Goal: Task Accomplishment & Management: Manage account settings

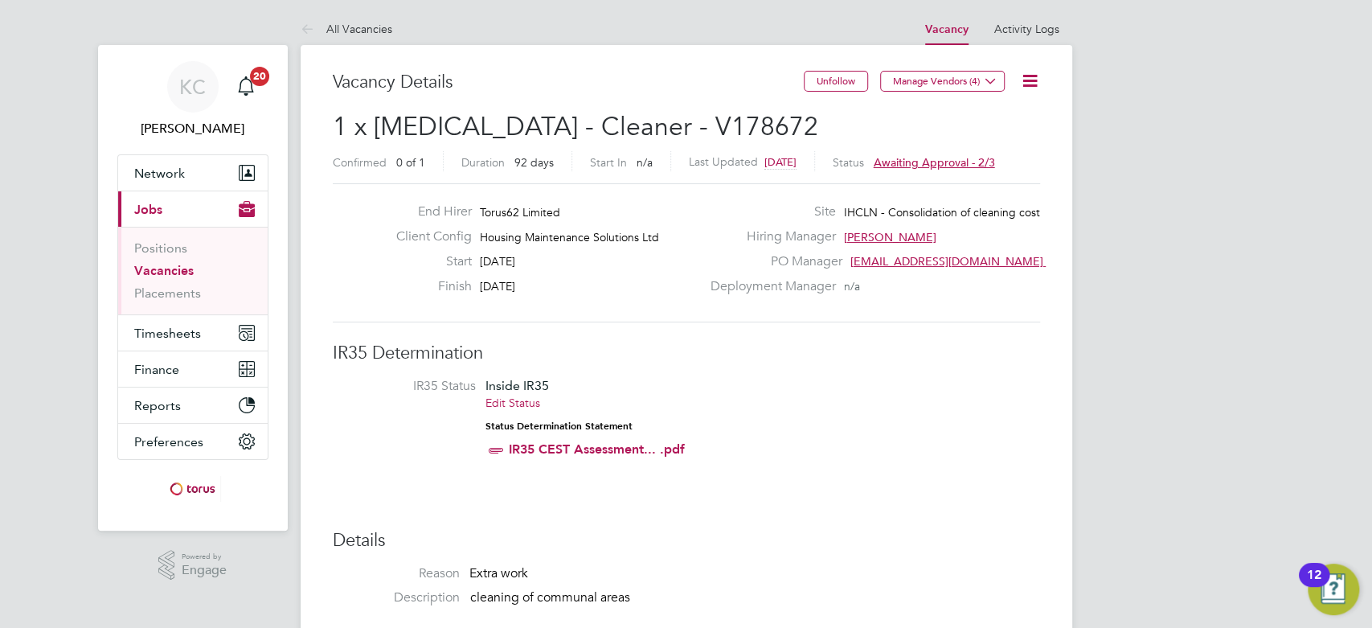
click at [1027, 77] on icon at bounding box center [1030, 81] width 20 height 20
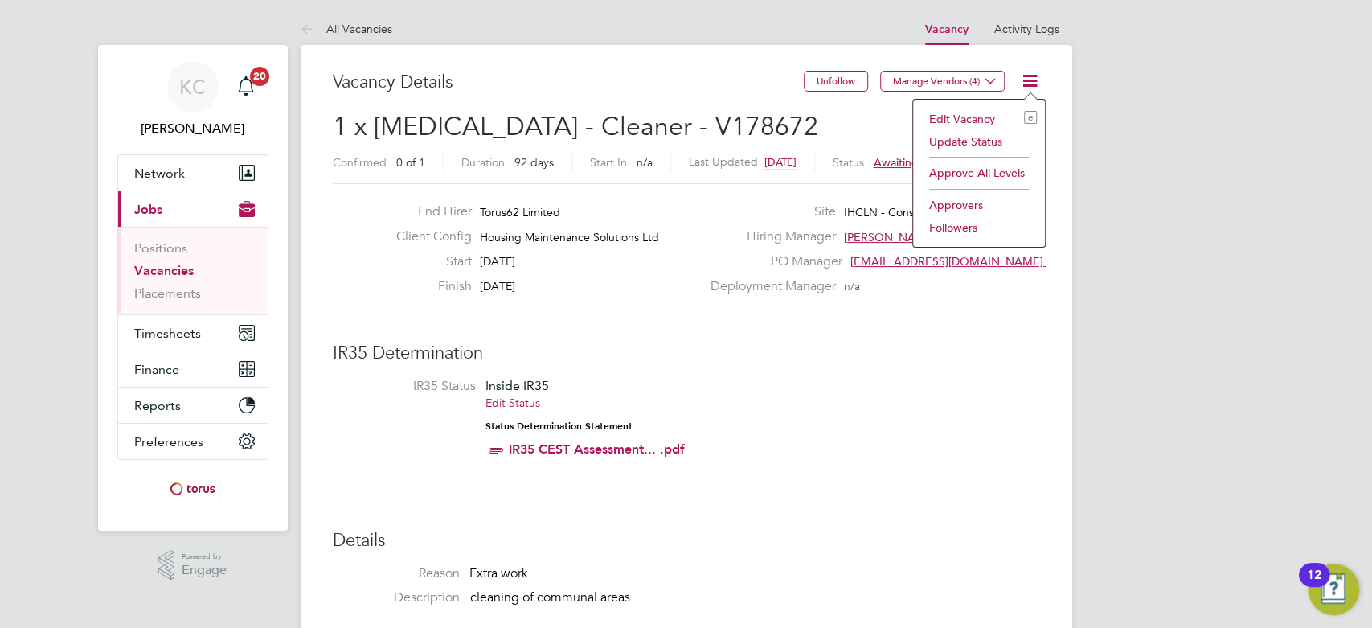
click at [969, 117] on li "Edit Vacancy e" at bounding box center [979, 119] width 116 height 23
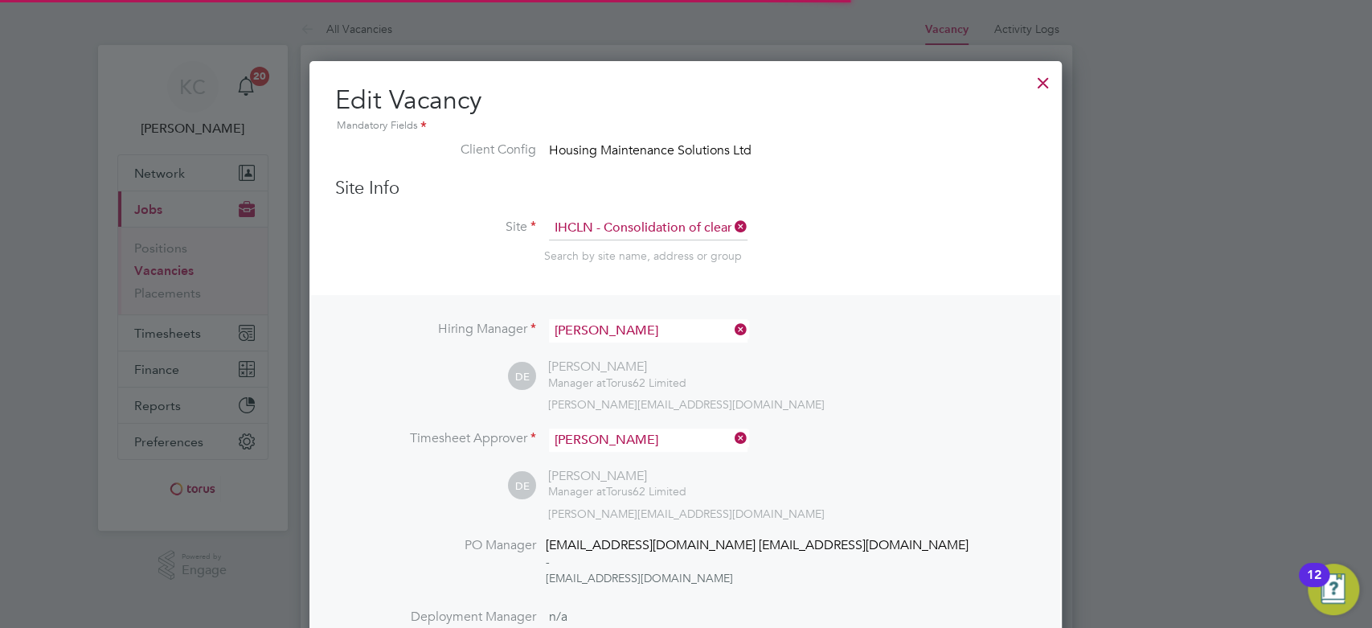
scroll to position [2557, 753]
click at [1049, 84] on div at bounding box center [1043, 78] width 29 height 29
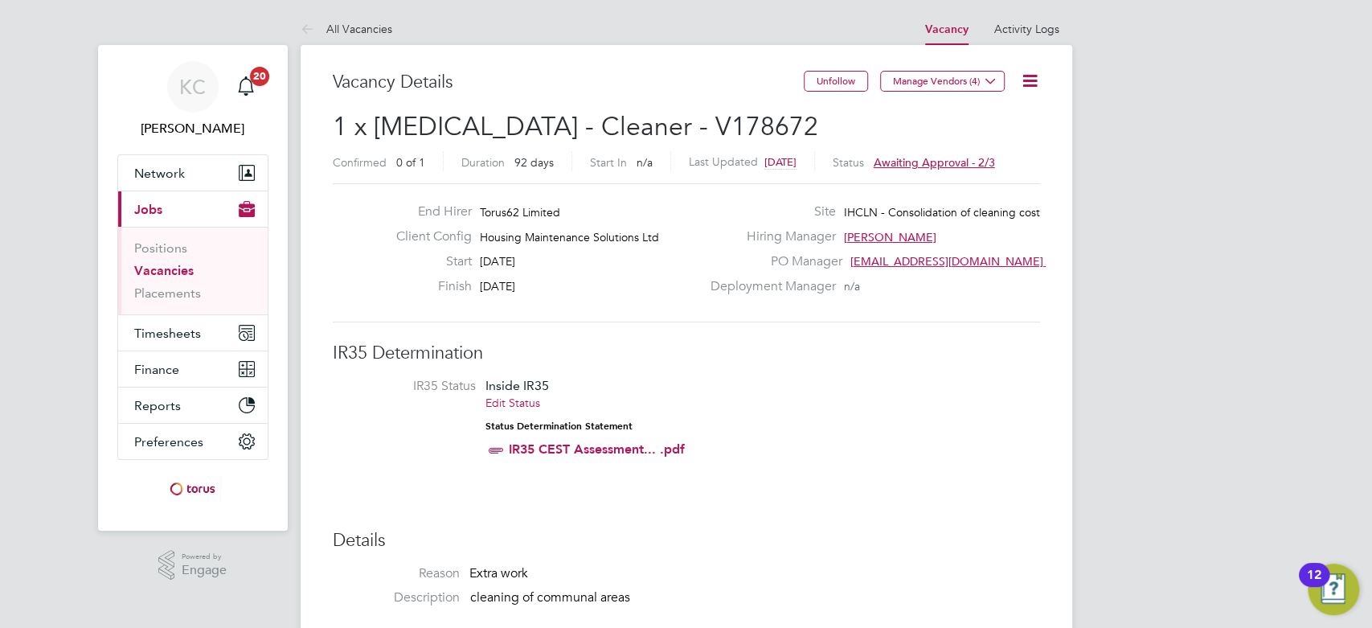
click at [1036, 80] on icon at bounding box center [1030, 81] width 20 height 20
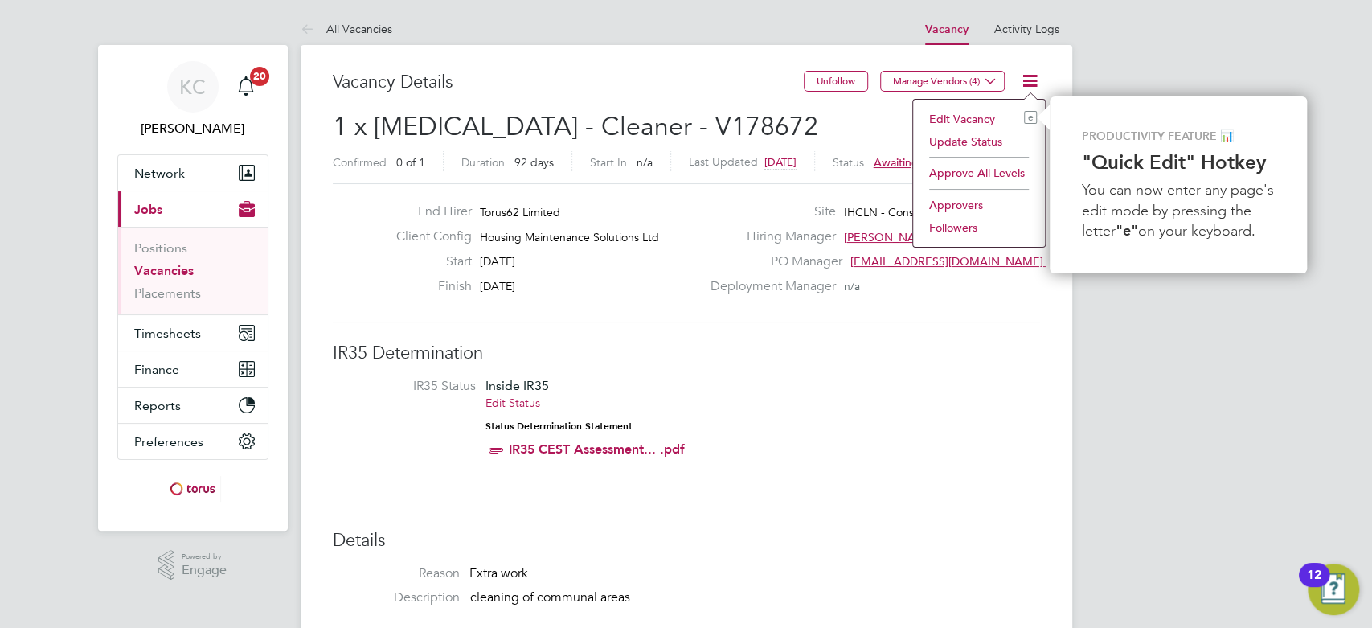
click at [966, 204] on li "Approvers" at bounding box center [979, 205] width 116 height 23
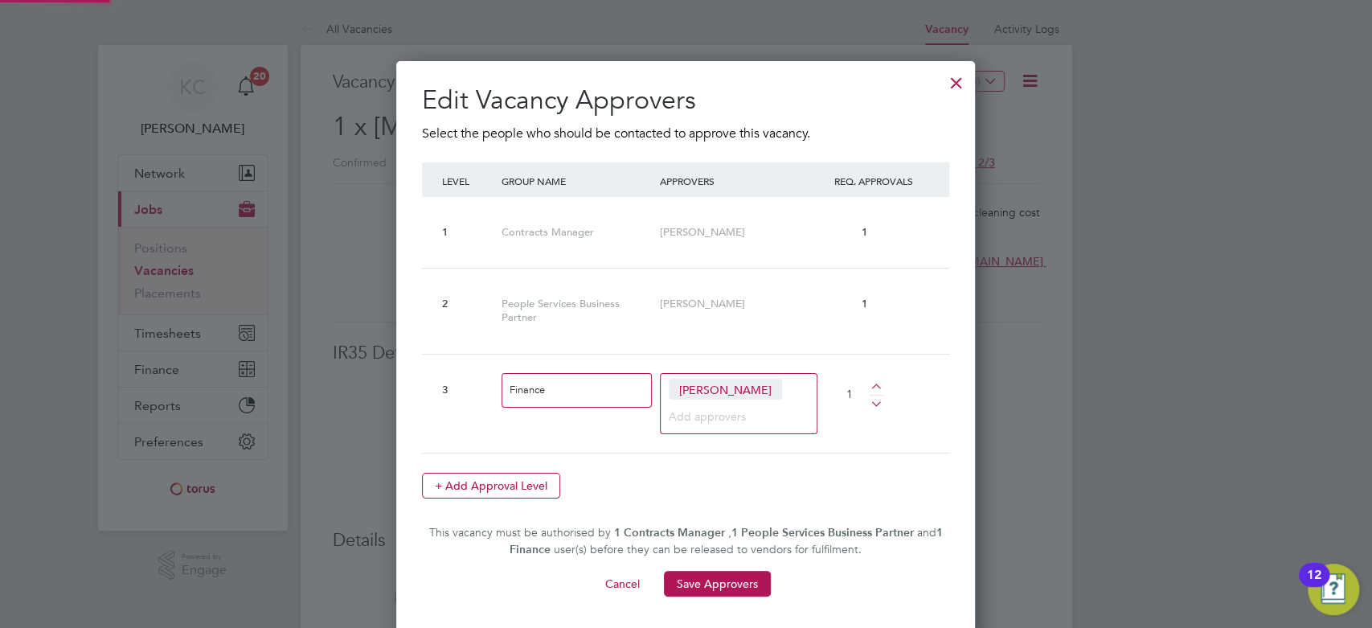
scroll to position [583, 579]
click at [967, 81] on div at bounding box center [956, 78] width 29 height 29
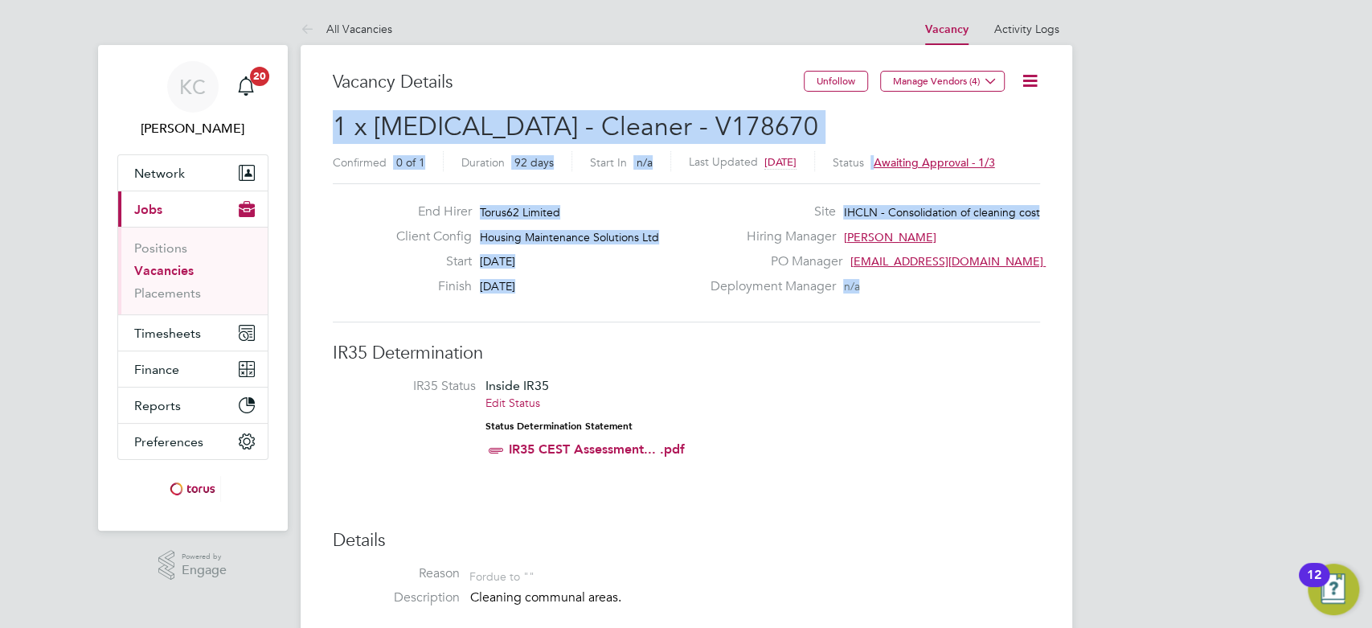
drag, startPoint x: 1356, startPoint y: 99, endPoint x: 1349, endPoint y: 191, distance: 92.7
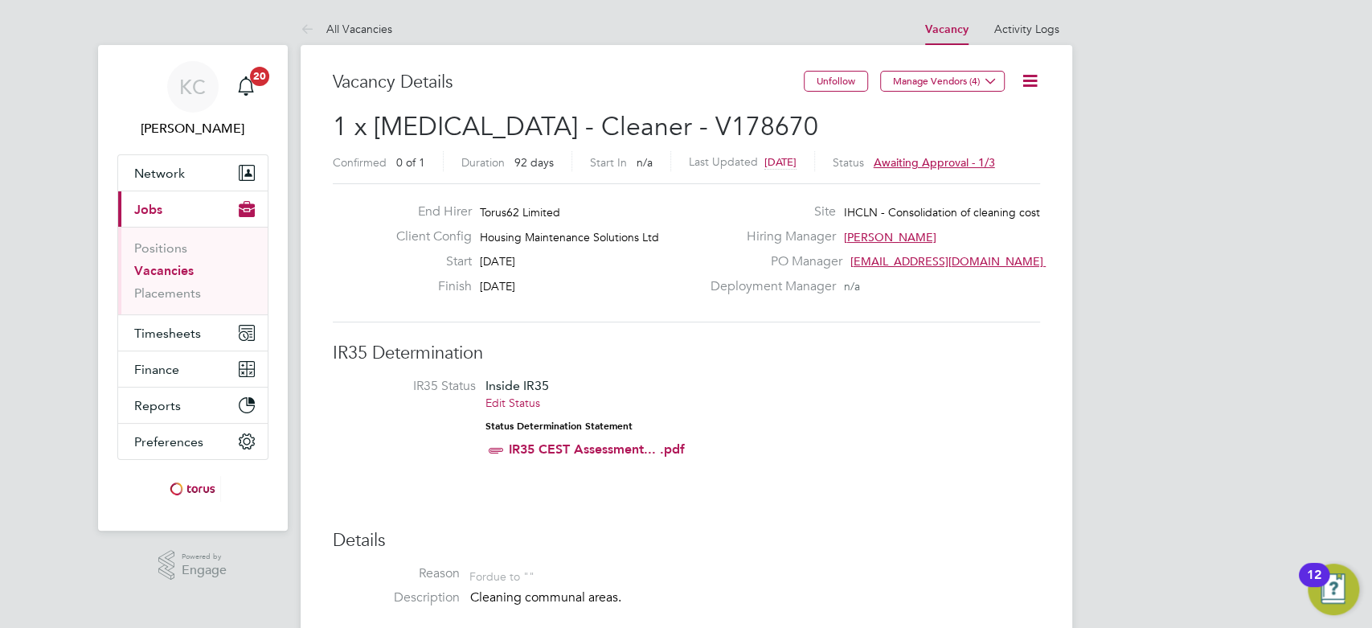
click at [1029, 86] on icon at bounding box center [1030, 81] width 20 height 20
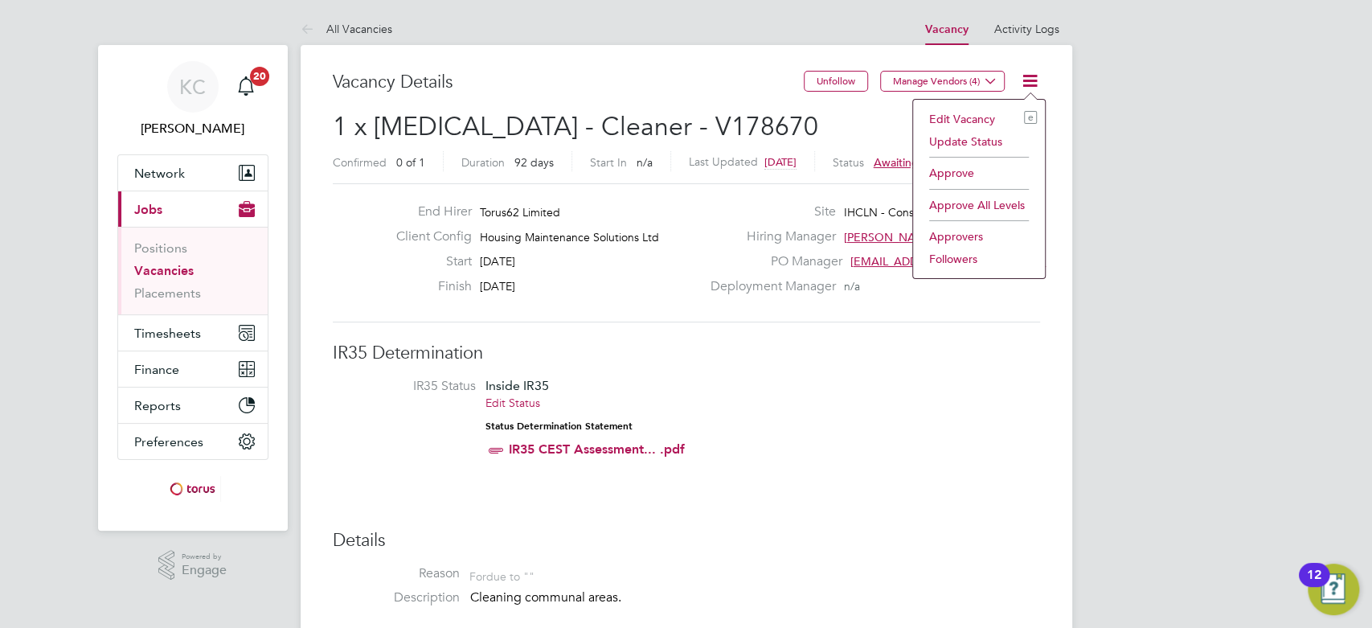
click at [967, 108] on li "Edit Vacancy e" at bounding box center [979, 119] width 116 height 23
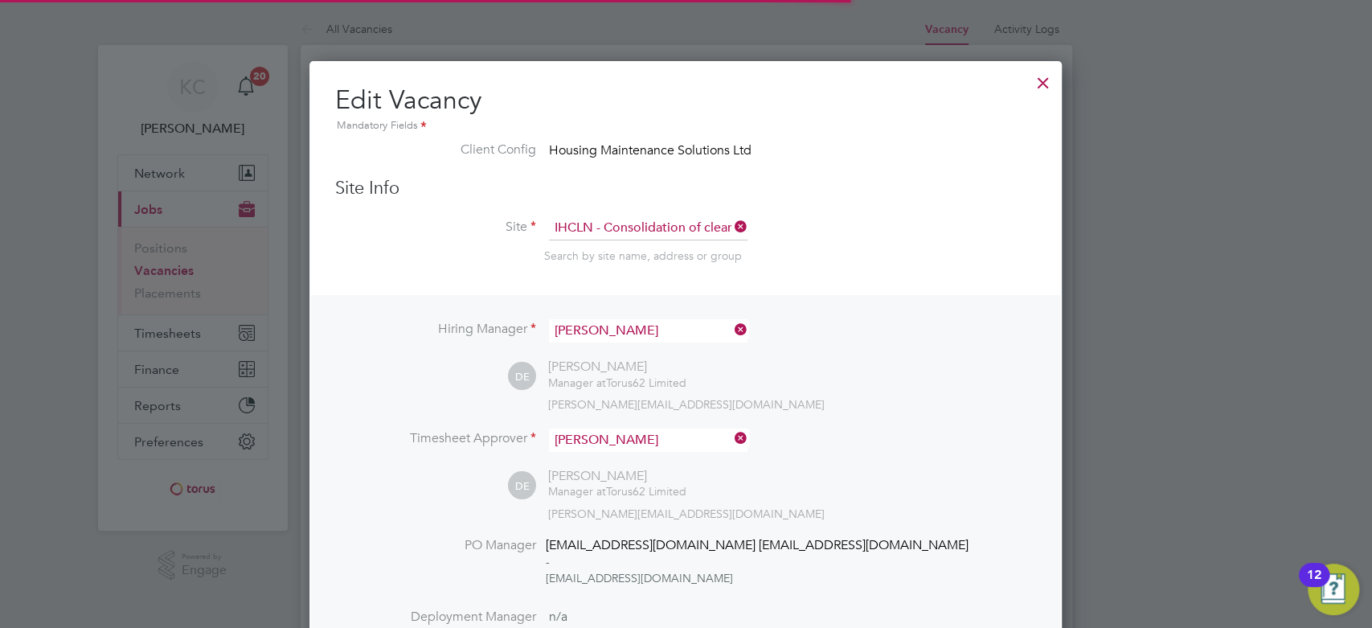
scroll to position [2584, 753]
click at [1174, 160] on div at bounding box center [686, 314] width 1372 height 628
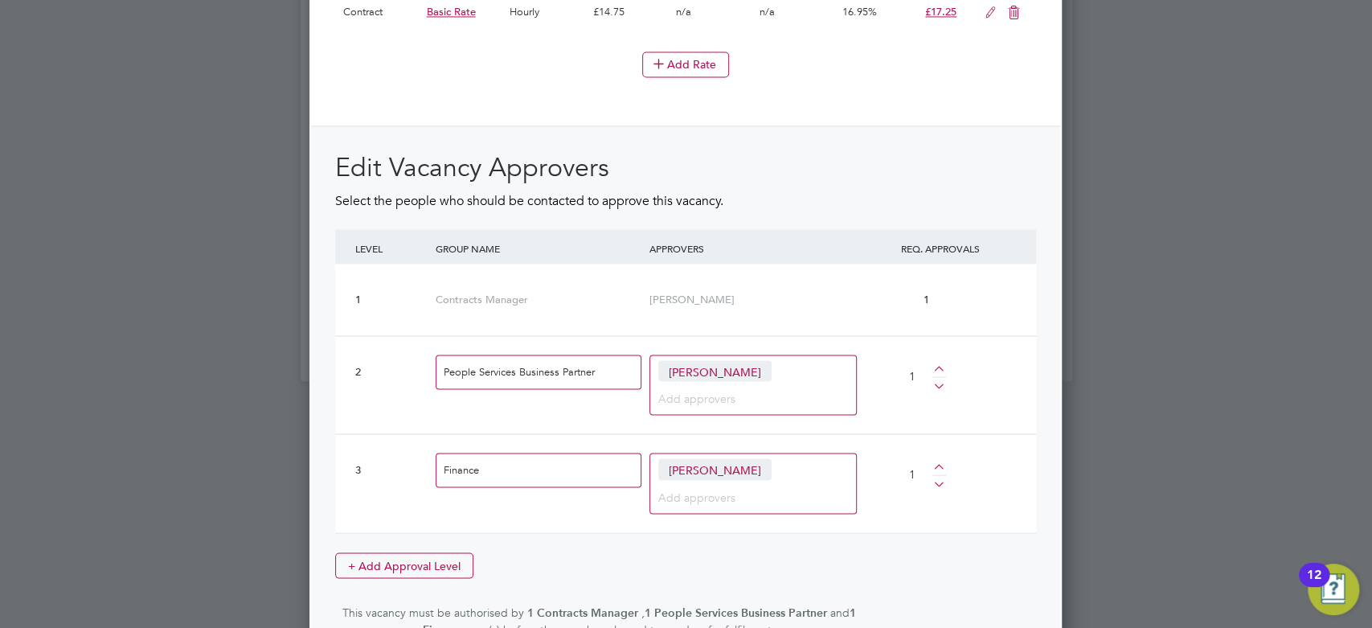
scroll to position [2016, 0]
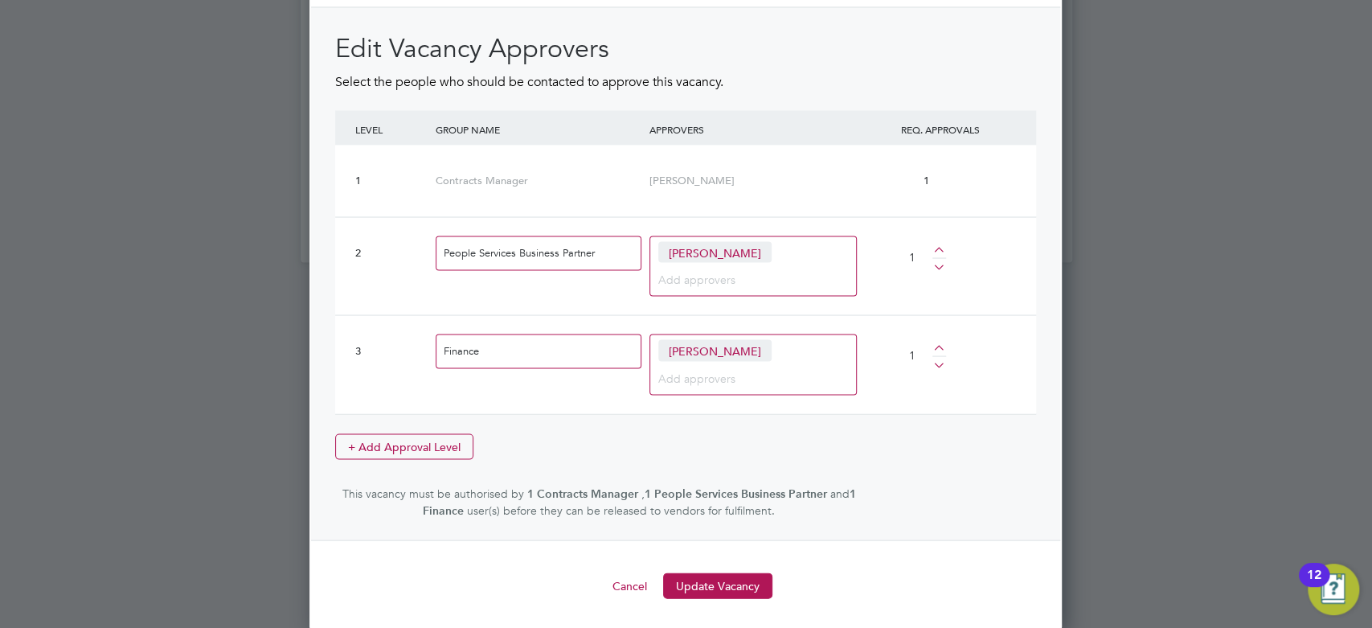
drag, startPoint x: 1371, startPoint y: 392, endPoint x: 1269, endPoint y: 285, distance: 147.3
click at [1358, 234] on div at bounding box center [686, 314] width 1372 height 628
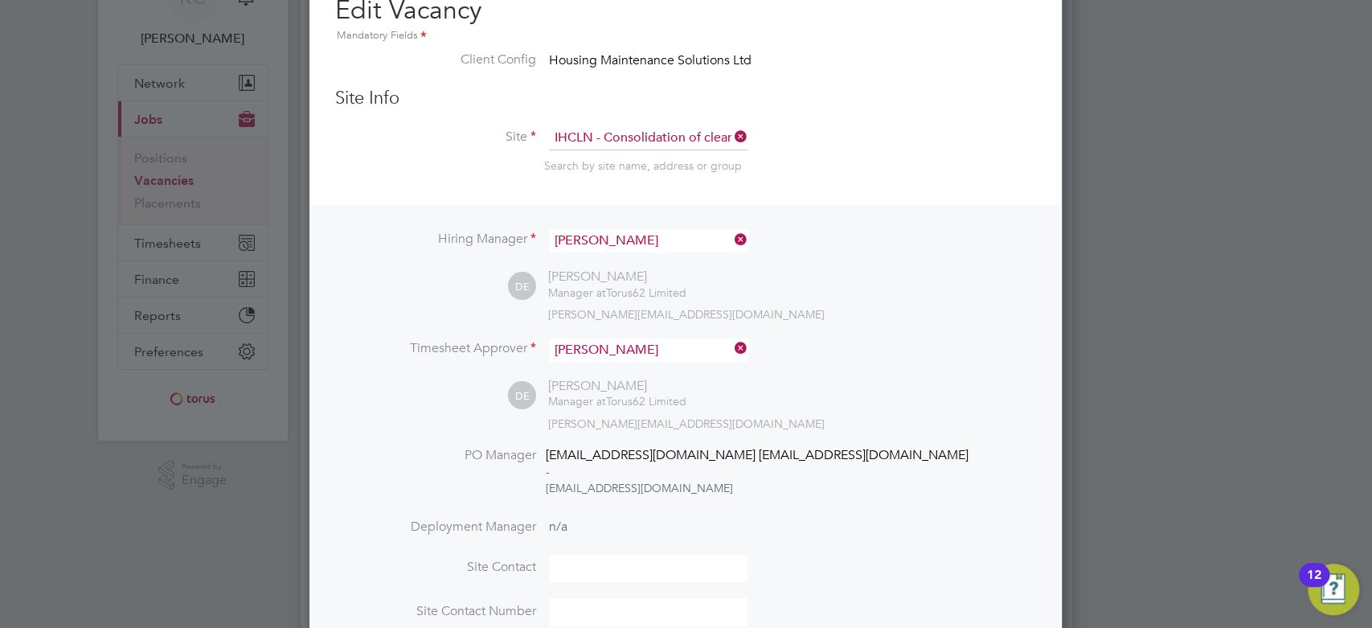
scroll to position [0, 0]
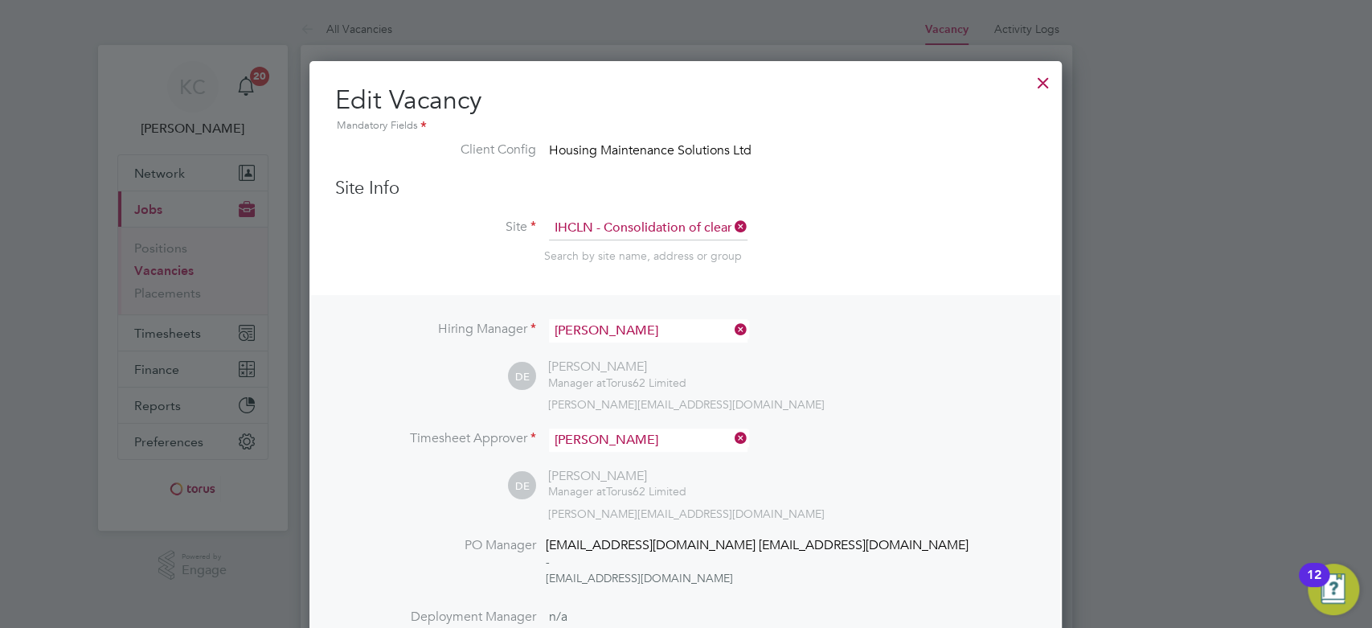
click at [1044, 82] on div at bounding box center [1043, 78] width 29 height 29
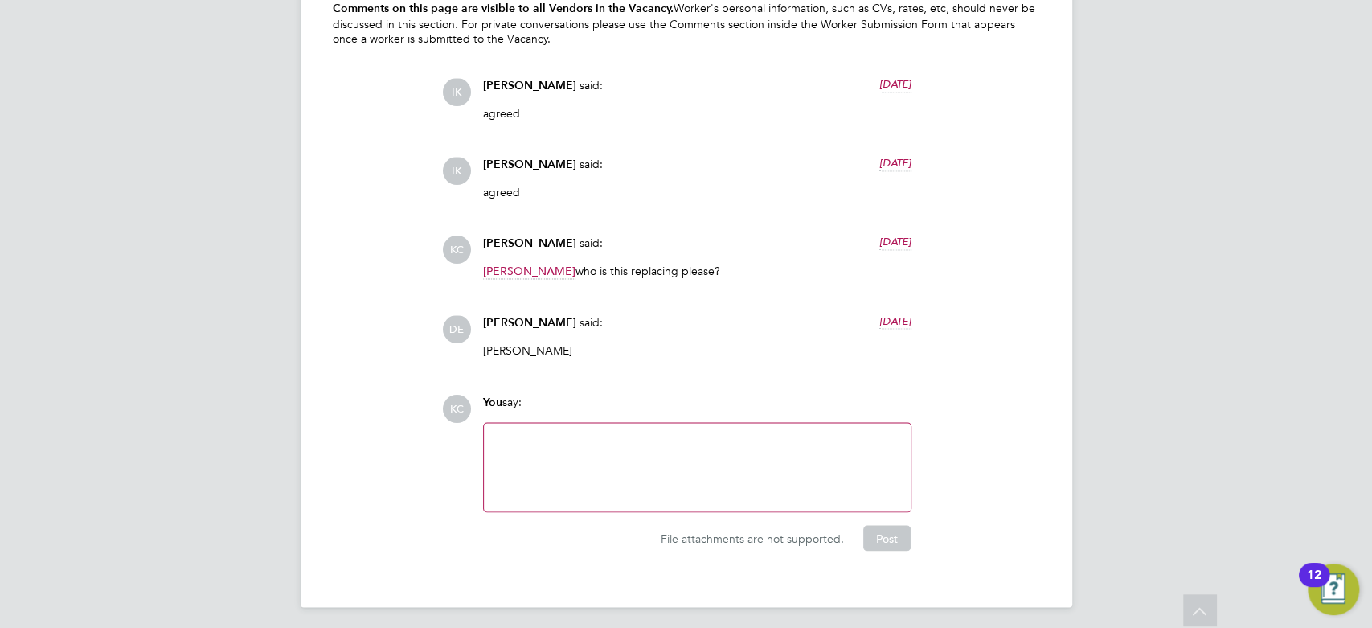
scroll to position [1676, 0]
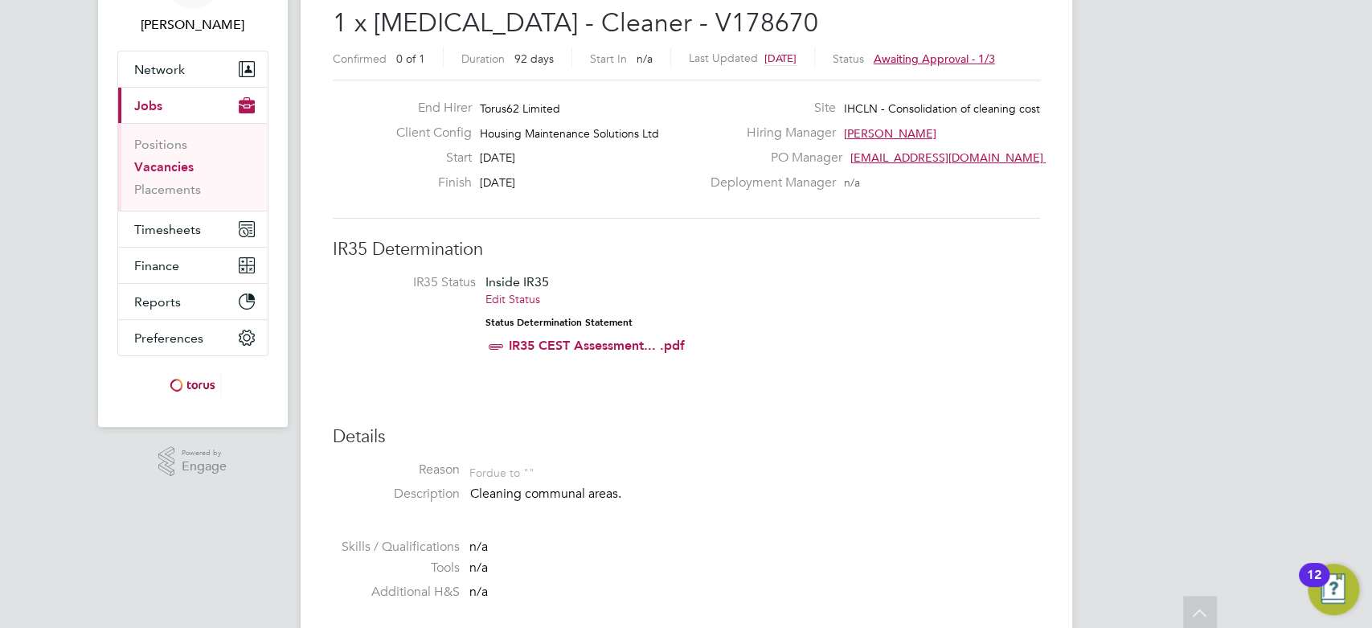
scroll to position [0, 0]
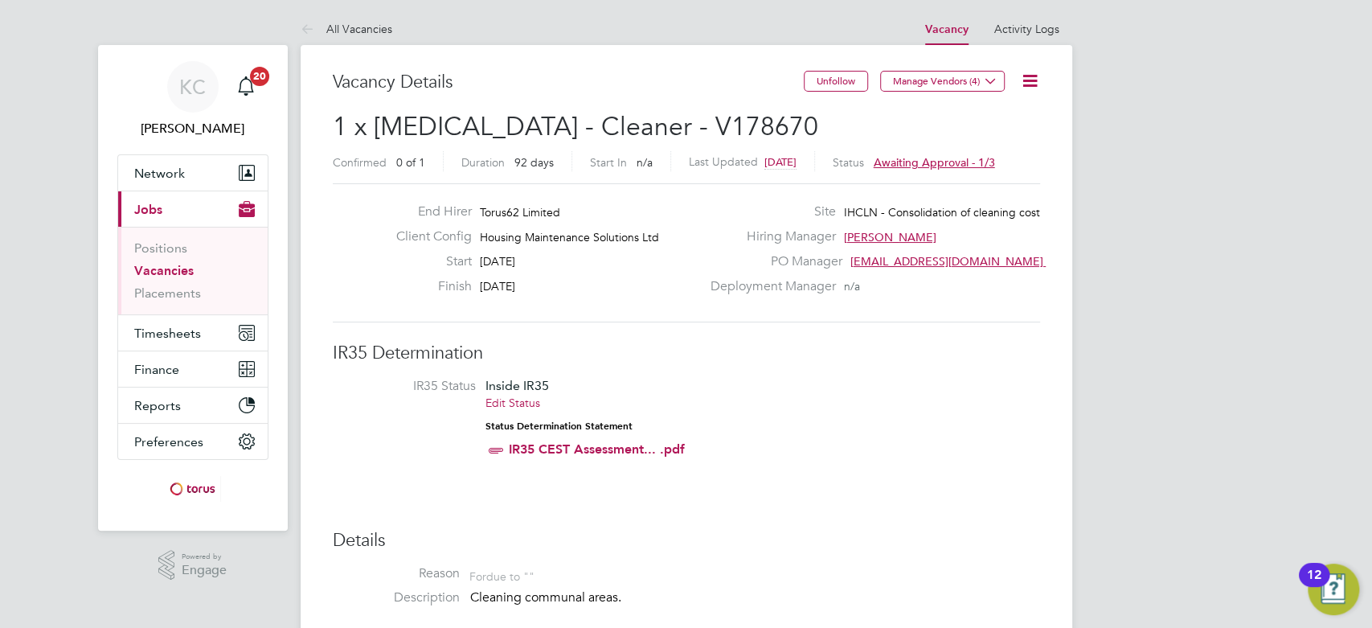
click at [1039, 74] on icon at bounding box center [1030, 81] width 20 height 20
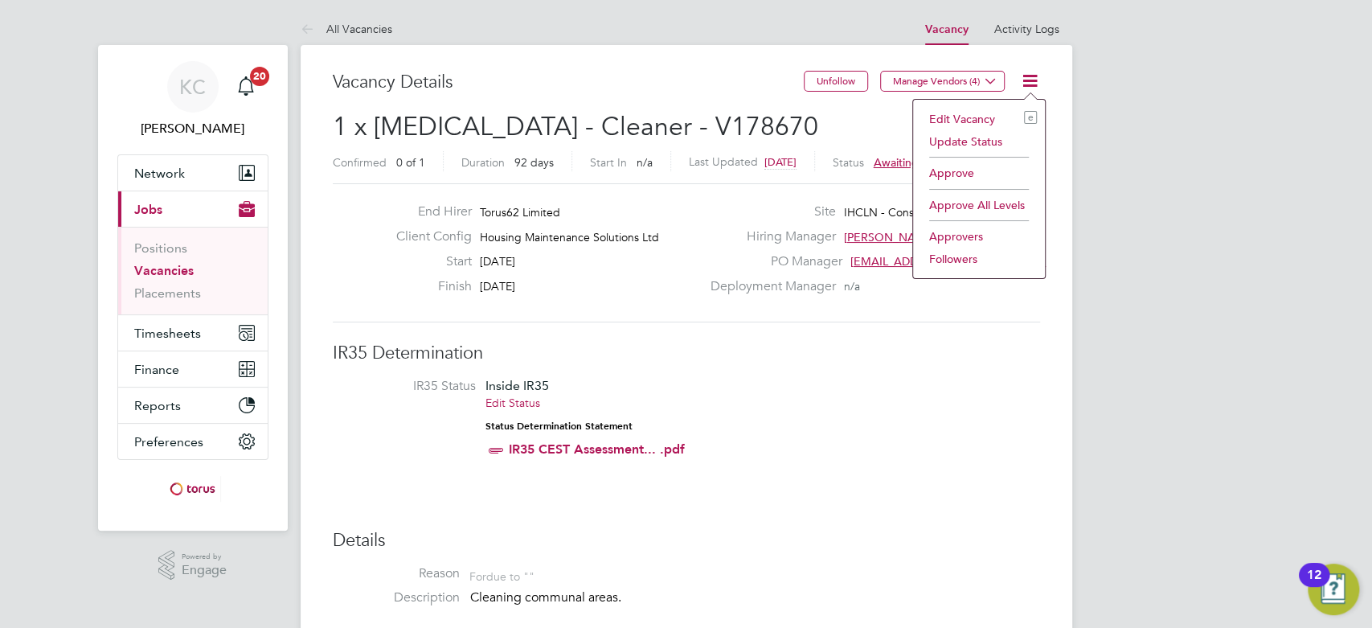
click at [956, 169] on li "Approve" at bounding box center [979, 173] width 116 height 23
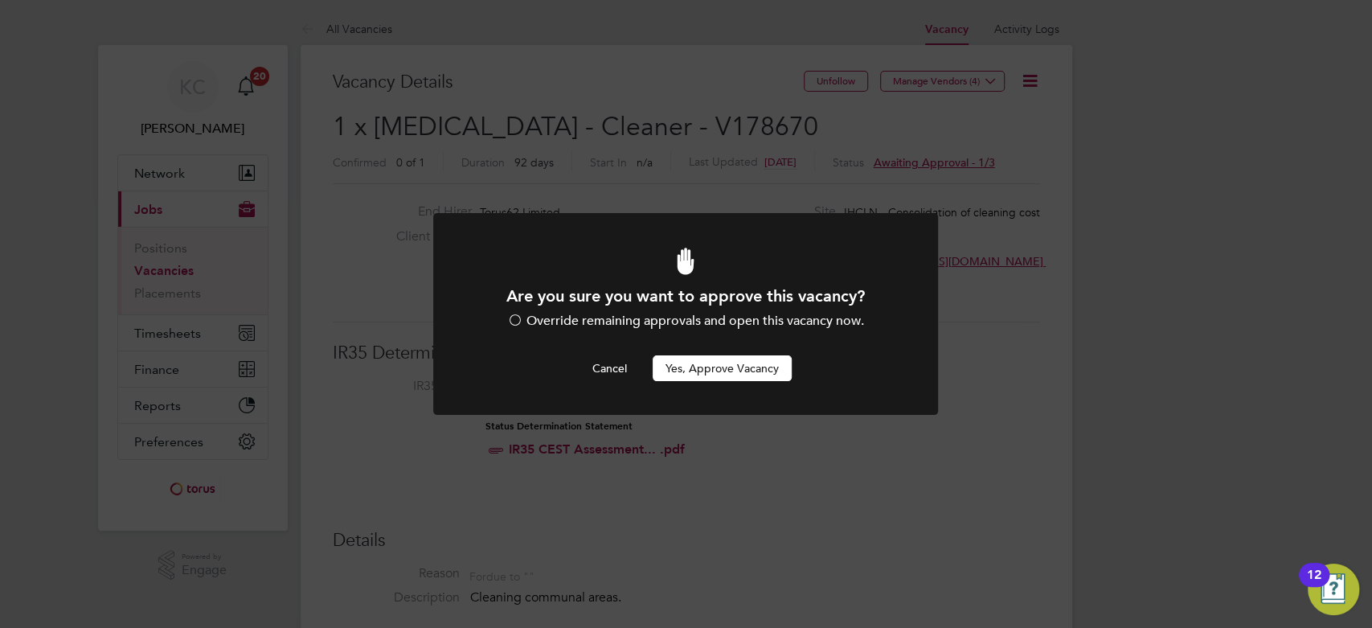
click at [763, 367] on button "Yes, Approve Vacancy" at bounding box center [722, 368] width 139 height 26
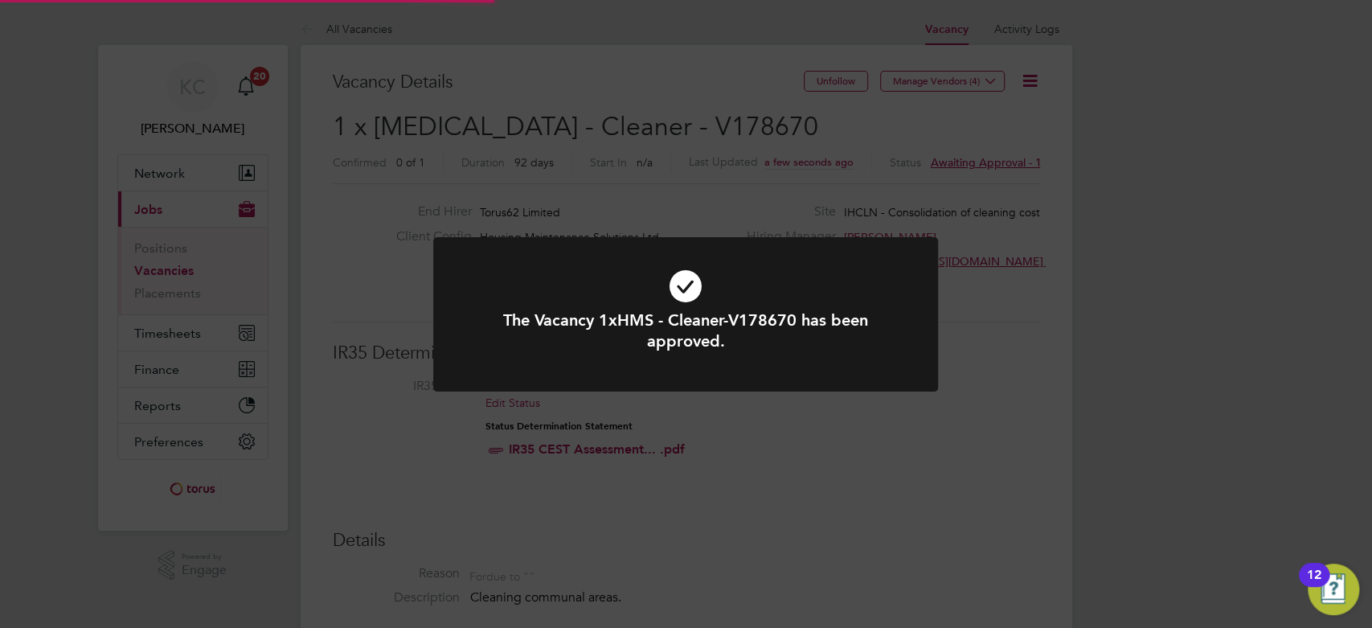
scroll to position [48, 112]
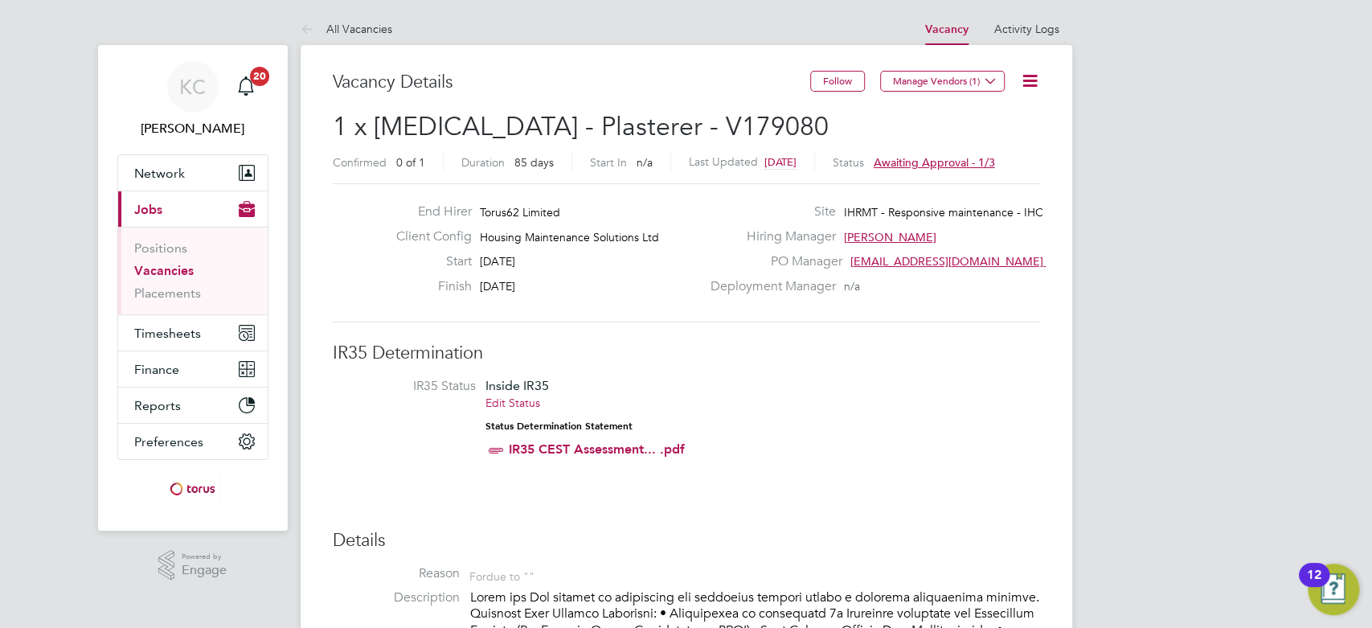
click at [1023, 82] on icon at bounding box center [1030, 81] width 20 height 20
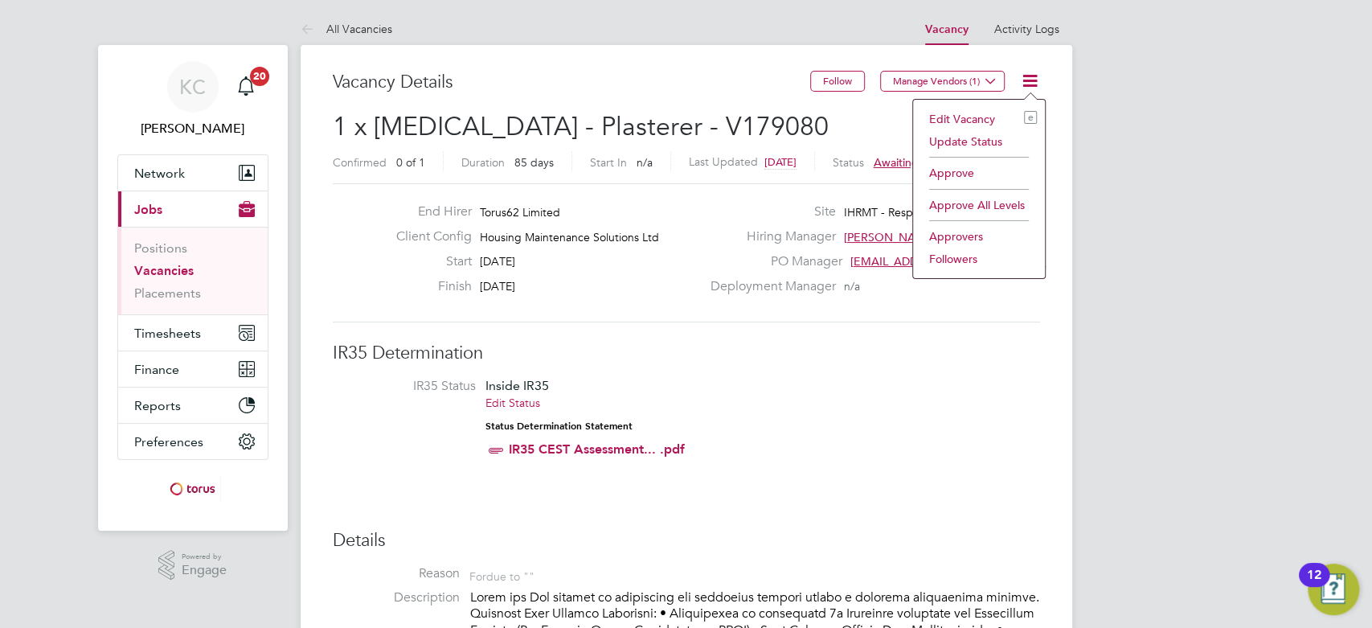
click at [950, 170] on li "Approve" at bounding box center [979, 173] width 116 height 23
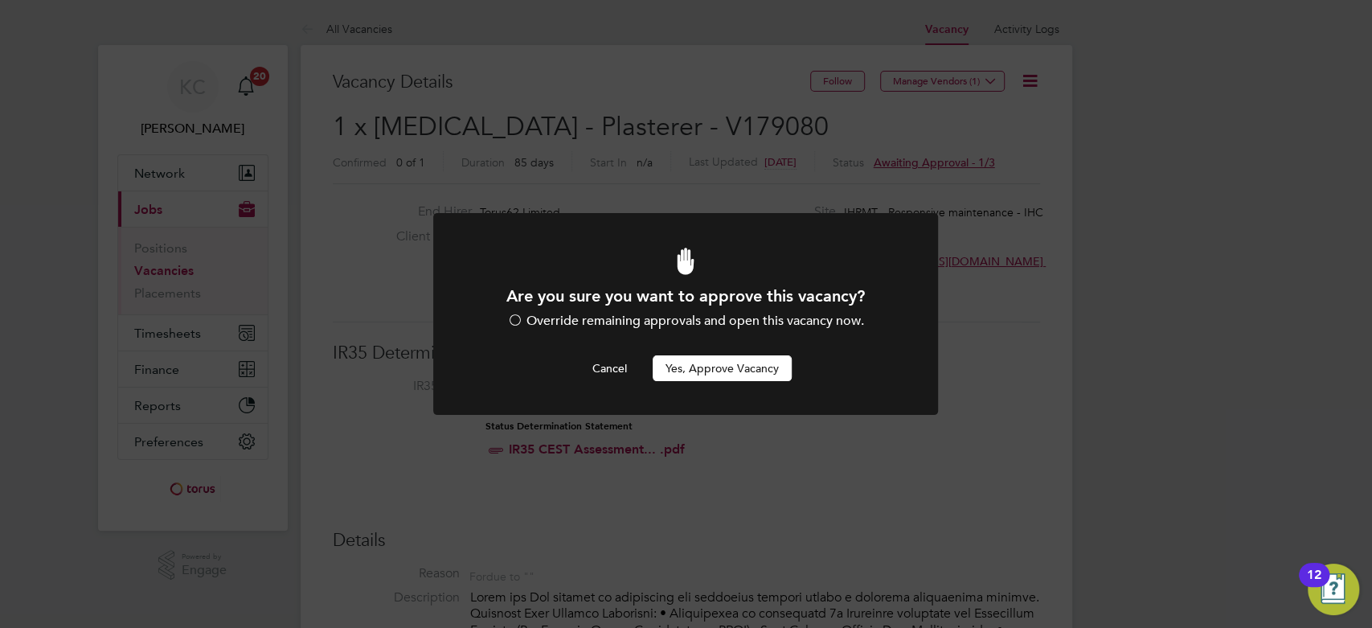
click at [729, 362] on button "Yes, Approve Vacancy" at bounding box center [722, 368] width 139 height 26
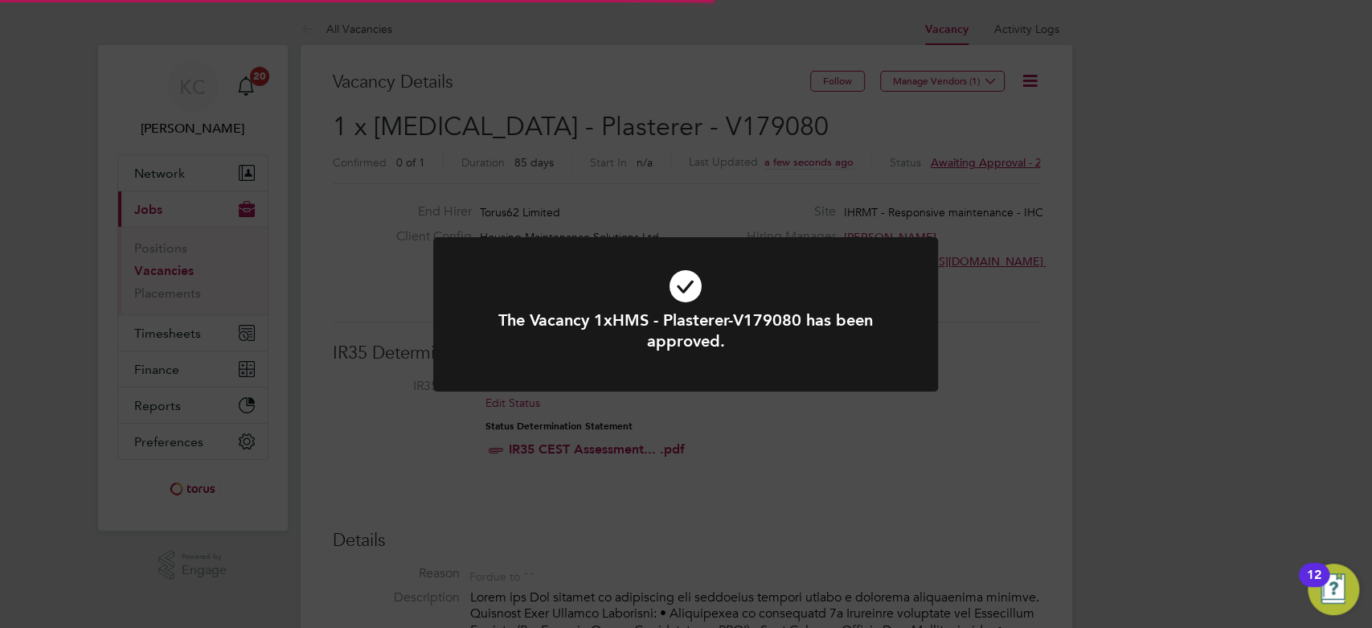
scroll to position [48, 112]
